Goal: Task Accomplishment & Management: Complete application form

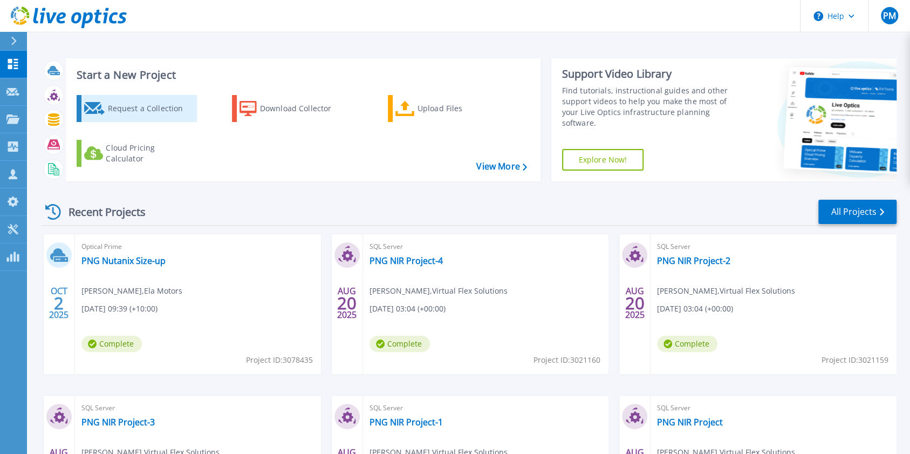
click at [123, 109] on div "Request a Collection" at bounding box center [150, 109] width 86 height 22
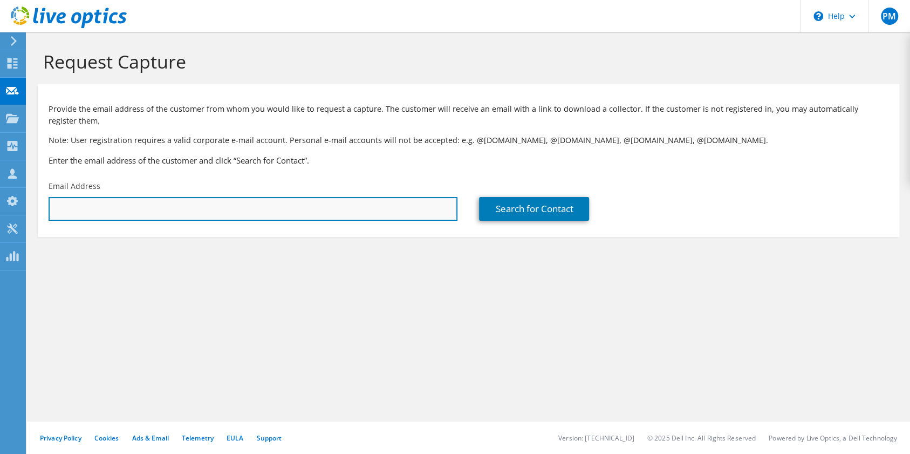
click at [208, 206] on input "text" at bounding box center [253, 209] width 409 height 24
paste input "[EMAIL_ADDRESS][DOMAIN_NAME]"
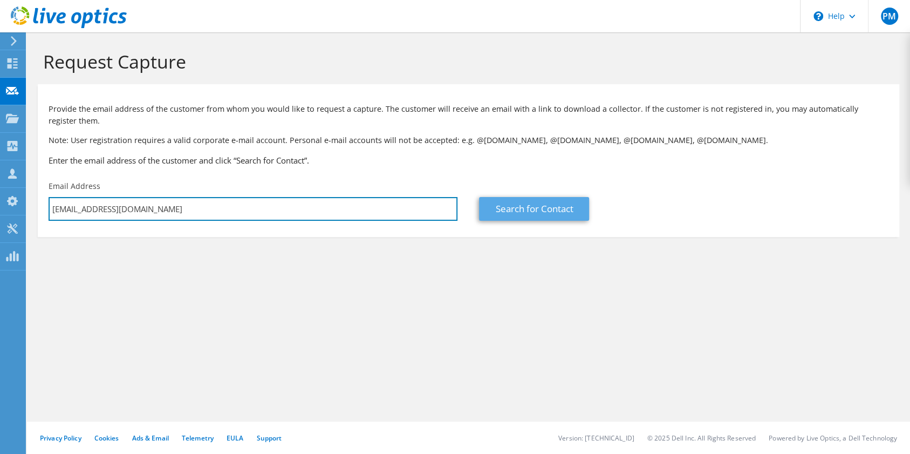
type input "[EMAIL_ADDRESS][DOMAIN_NAME]"
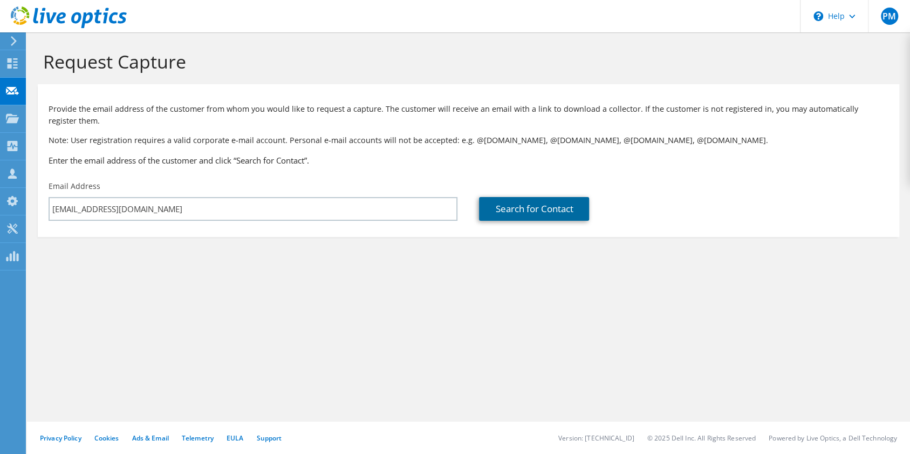
click at [538, 206] on link "Search for Contact" at bounding box center [534, 209] width 110 height 24
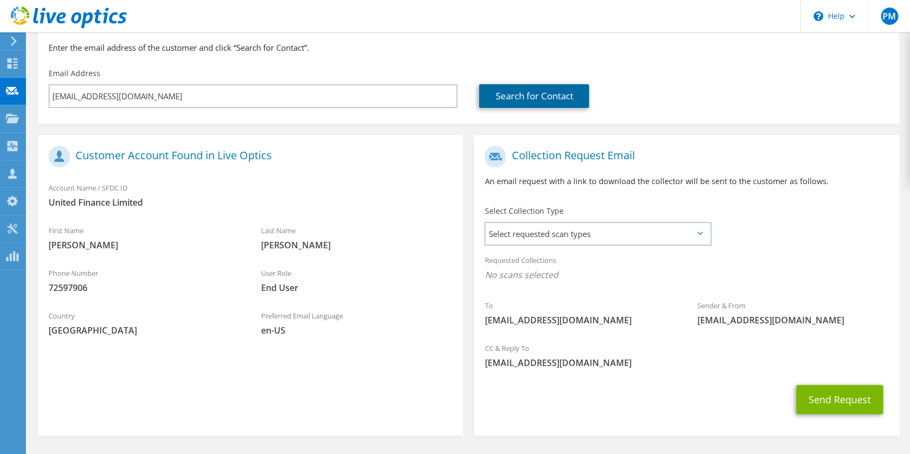
scroll to position [149, 0]
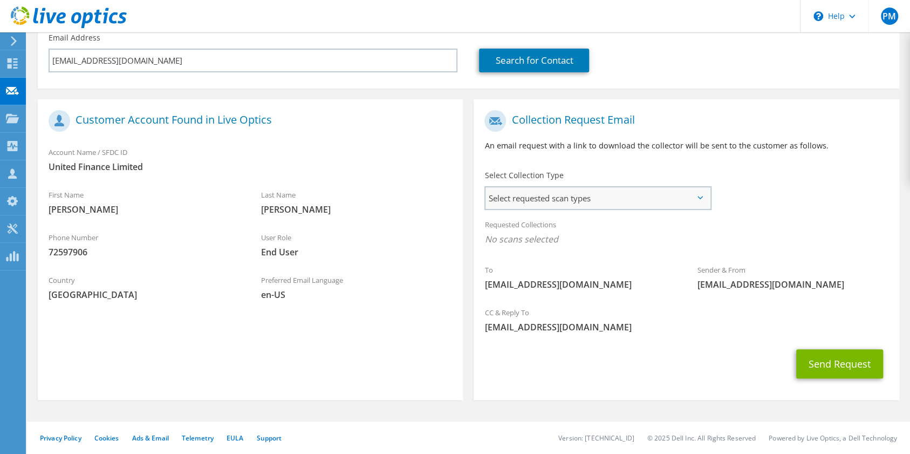
click at [555, 188] on span "Select requested scan types" at bounding box center [598, 198] width 224 height 22
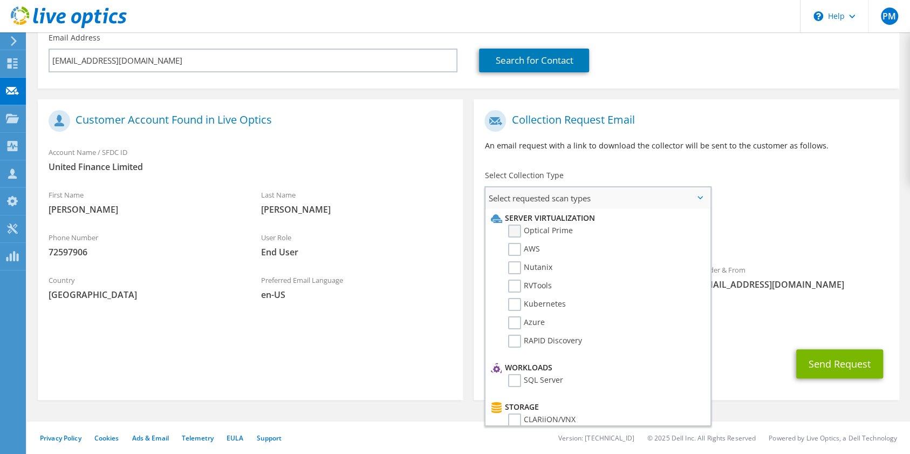
click at [533, 231] on label "Optical Prime" at bounding box center [540, 230] width 65 height 13
click at [0, 0] on input "Optical Prime" at bounding box center [0, 0] width 0 height 0
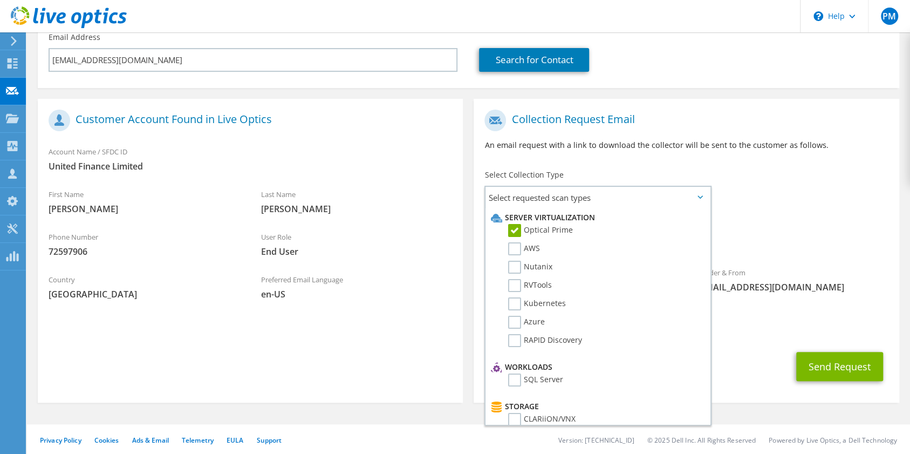
click at [720, 231] on div "Requested Collections No scans selected Optical Prime" at bounding box center [686, 234] width 425 height 43
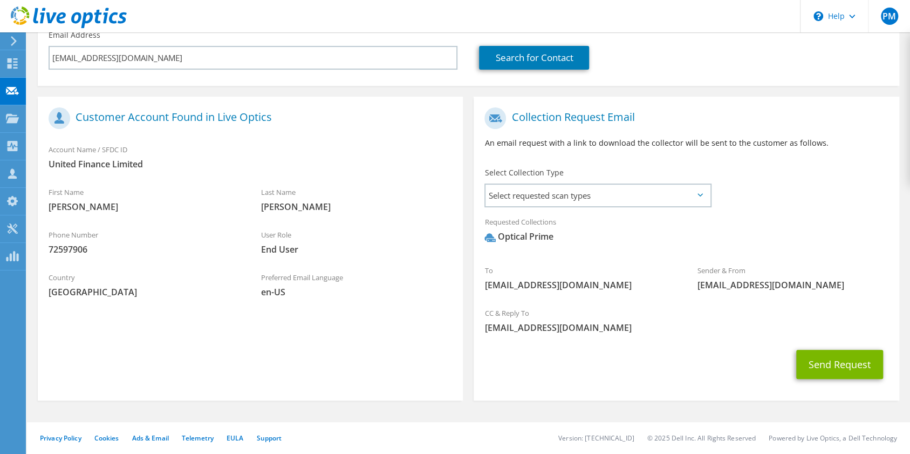
scroll to position [152, 0]
click at [827, 370] on button "Send Request" at bounding box center [839, 363] width 87 height 29
